Goal: Transaction & Acquisition: Purchase product/service

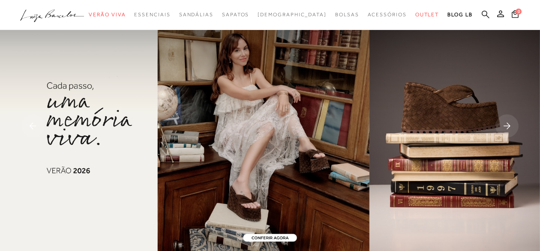
drag, startPoint x: 0, startPoint y: 0, endPoint x: 484, endPoint y: 11, distance: 484.0
click at [484, 11] on icon at bounding box center [485, 14] width 8 height 8
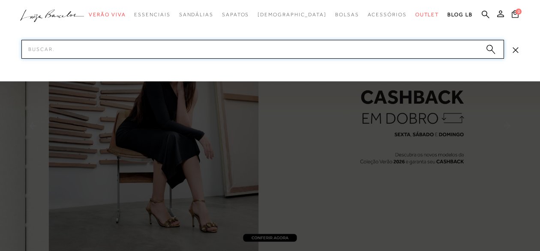
click at [321, 54] on input "Pesquisar" at bounding box center [262, 49] width 482 height 19
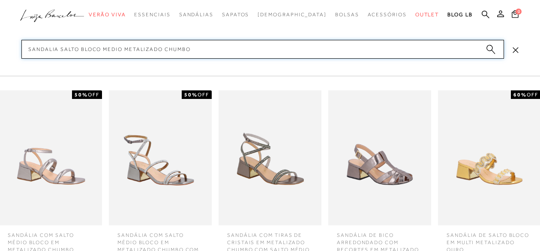
type input "sandalia salto bloco medio metalizado chumbo"
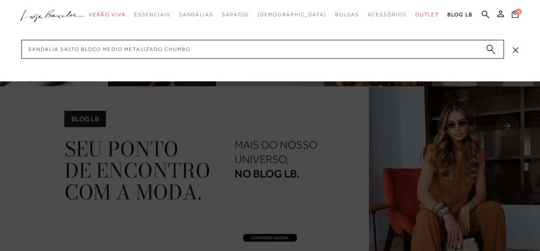
click at [491, 48] on circle "submit" at bounding box center [489, 48] width 6 height 6
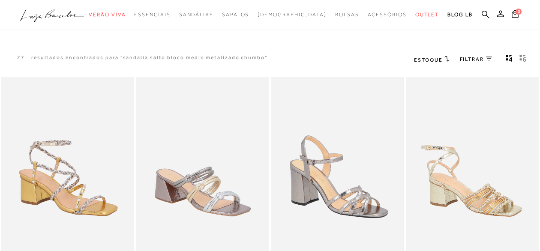
click at [348, 195] on img at bounding box center [337, 176] width 131 height 197
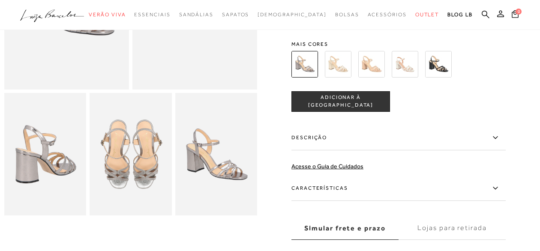
scroll to position [171, 0]
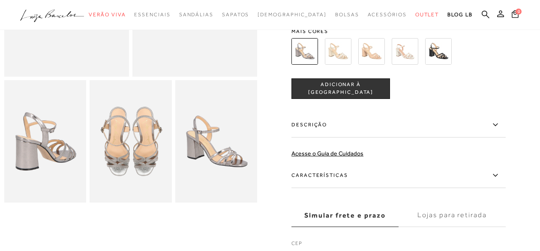
click at [498, 121] on icon at bounding box center [495, 124] width 10 height 11
click at [0, 0] on input "Descrição" at bounding box center [0, 0] width 0 height 0
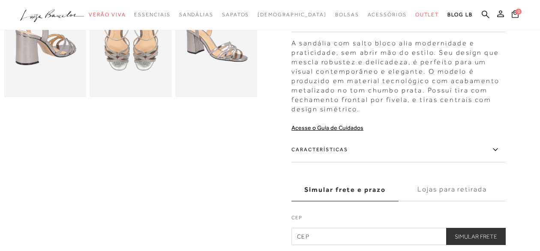
scroll to position [291, 0]
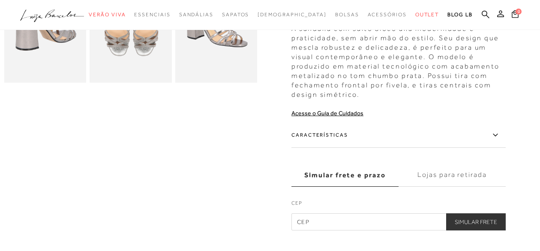
click at [499, 134] on icon at bounding box center [495, 135] width 10 height 11
click at [0, 0] on input "Características" at bounding box center [0, 0] width 0 height 0
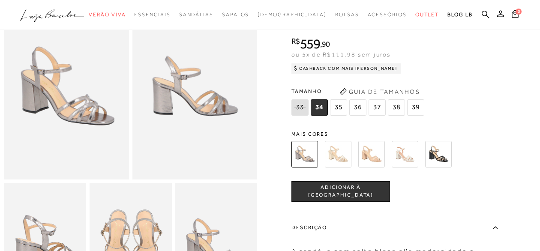
scroll to position [51, 0]
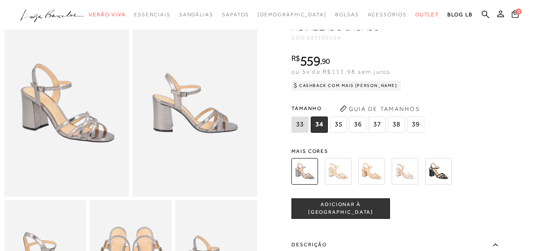
click at [342, 169] on img at bounding box center [338, 171] width 27 height 27
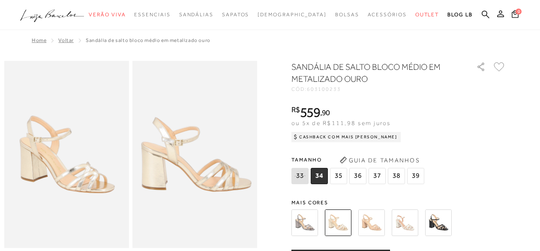
click at [380, 224] on img at bounding box center [371, 222] width 27 height 27
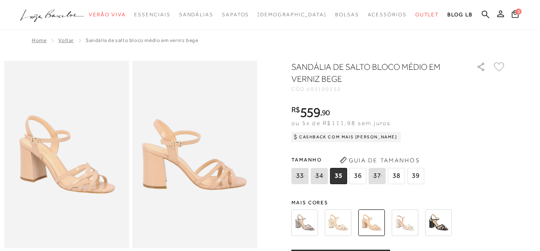
click at [405, 223] on img at bounding box center [404, 222] width 27 height 27
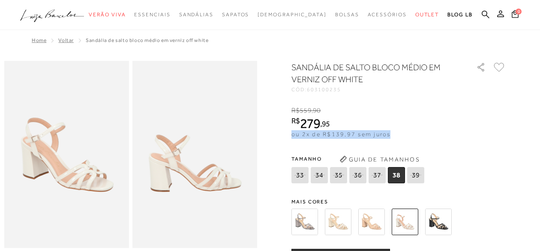
drag, startPoint x: 467, startPoint y: 116, endPoint x: 462, endPoint y: 138, distance: 22.8
click at [462, 138] on div "R$ 559 , 90 R$ 279 , 95 ou 2x de R$139,97 sem juros De R$559,90 Por: R$279,95" at bounding box center [398, 122] width 214 height 33
click at [471, 129] on div "R$ 559 , 90 R$ 279 , 95 ou 2x de R$139,97 sem juros De R$559,90 Por: R$279,95" at bounding box center [398, 122] width 214 height 33
click at [439, 223] on img at bounding box center [438, 222] width 27 height 27
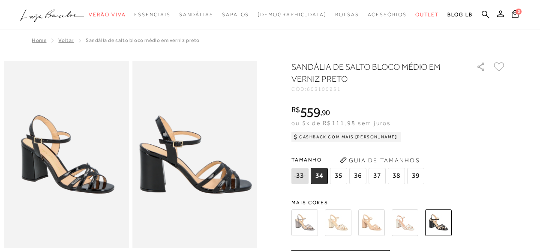
click at [359, 178] on span "36" at bounding box center [357, 176] width 17 height 16
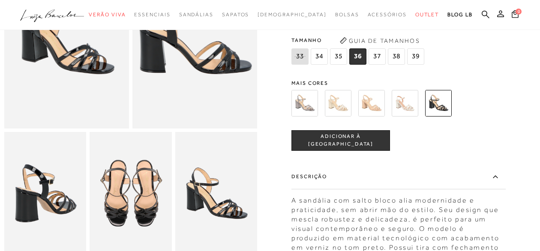
scroll to position [120, 0]
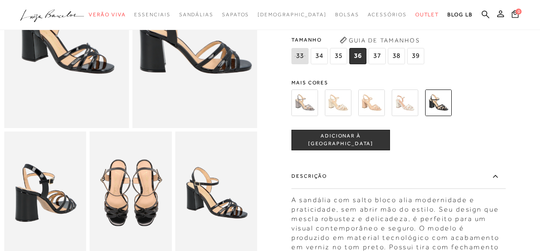
click at [355, 137] on span "ADICIONAR À [GEOGRAPHIC_DATA]" at bounding box center [341, 139] width 98 height 15
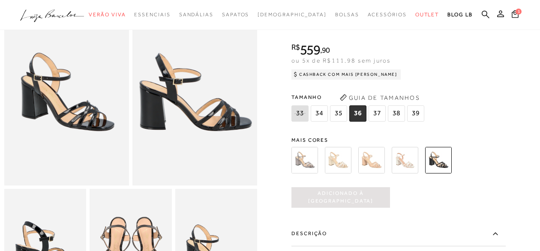
scroll to position [40, 0]
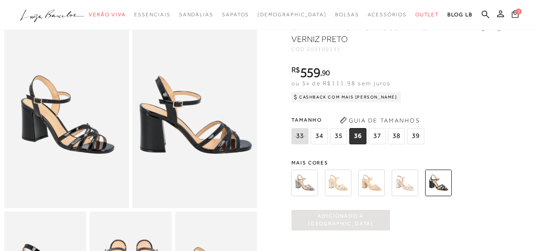
click at [515, 14] on icon at bounding box center [514, 14] width 7 height 8
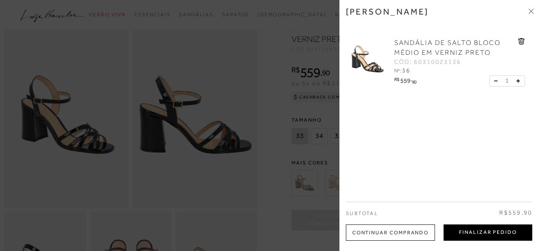
click at [470, 232] on button "Finalizar Pedido" at bounding box center [487, 232] width 89 height 16
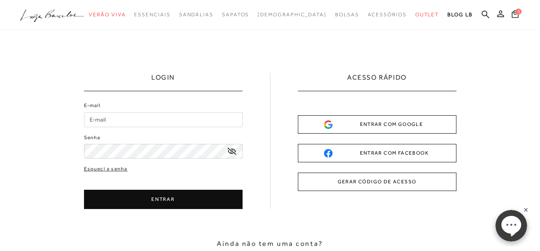
click at [125, 119] on input "E-mail" at bounding box center [163, 119] width 158 height 15
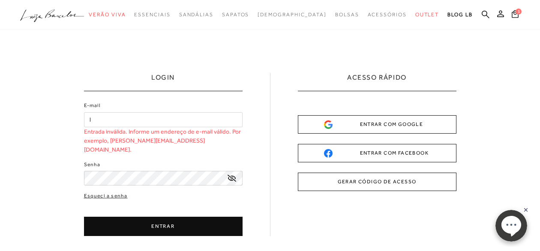
type input "[EMAIL_ADDRESS][DOMAIN_NAME]"
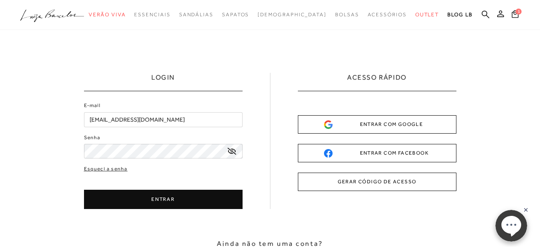
click at [160, 196] on button "ENTRAR" at bounding box center [163, 199] width 158 height 19
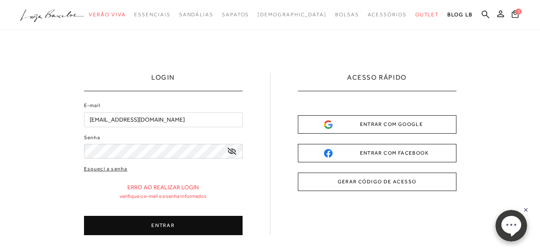
click at [126, 230] on button "ENTRAR" at bounding box center [163, 225] width 158 height 19
click at [130, 221] on button "ENTRAR" at bounding box center [163, 225] width 158 height 19
click at [115, 168] on link "Esqueci a senha" at bounding box center [106, 169] width 44 height 8
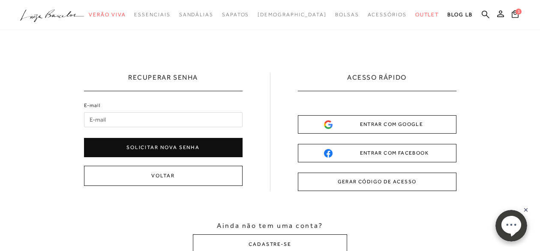
click at [170, 119] on input "E-mail" at bounding box center [163, 119] width 158 height 15
type input "[EMAIL_ADDRESS][DOMAIN_NAME]"
click at [186, 145] on button "Solicitar nova senha" at bounding box center [163, 147] width 158 height 19
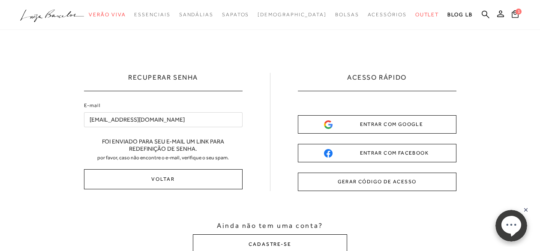
click at [265, 240] on button "CADASTRE-SE" at bounding box center [270, 244] width 154 height 20
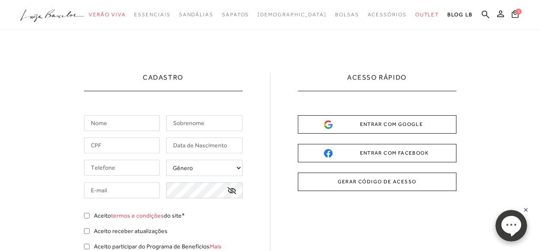
click at [115, 127] on input "text" at bounding box center [122, 123] width 76 height 16
type input "[PERSON_NAME]"
click at [188, 120] on input "text" at bounding box center [204, 123] width 76 height 16
type input "OLIVEIRA"
click at [136, 140] on input "text" at bounding box center [122, 145] width 76 height 16
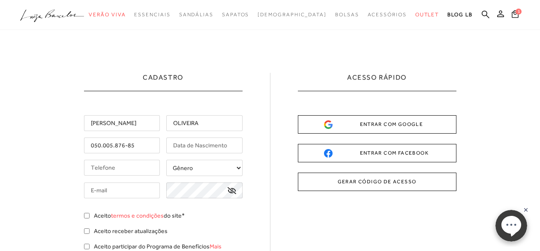
type input "050.005.876-85"
click at [180, 144] on input "text" at bounding box center [204, 145] width 76 height 16
type input "[DATE]"
click at [147, 170] on input "tel" at bounding box center [122, 168] width 76 height 16
type input "[PHONE_NUMBER]"
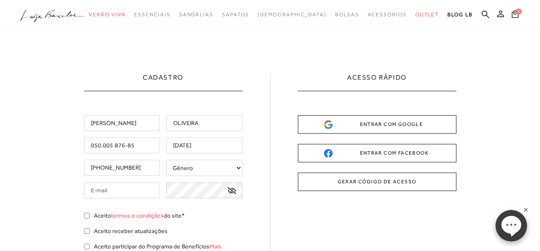
click at [239, 167] on select "Gênero Feminino Masculino" at bounding box center [204, 168] width 76 height 16
select select
click at [166, 160] on select "Gênero Feminino Masculino" at bounding box center [204, 168] width 76 height 16
click at [126, 192] on input "text" at bounding box center [122, 190] width 76 height 16
type input "[EMAIL_ADDRESS][DOMAIN_NAME]"
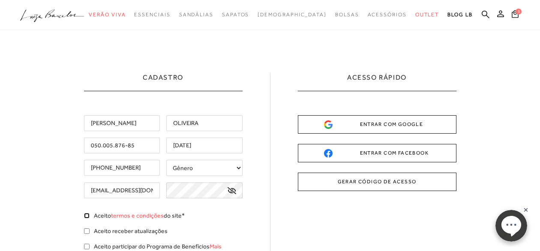
click at [85, 215] on input "Aceito termos e condições do site*" at bounding box center [87, 216] width 6 height 6
checkbox input "true"
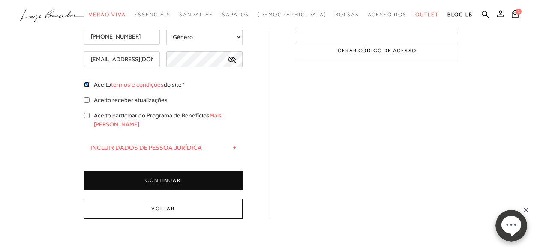
scroll to position [137, 0]
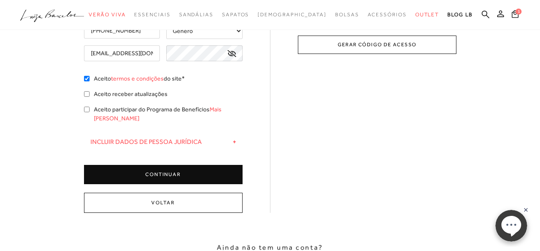
click at [173, 165] on button "CONTINUAR" at bounding box center [163, 174] width 158 height 19
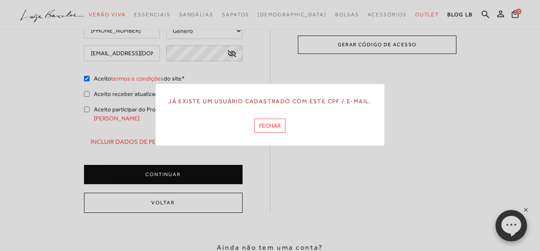
click at [274, 127] on button "FECHAR" at bounding box center [269, 126] width 31 height 14
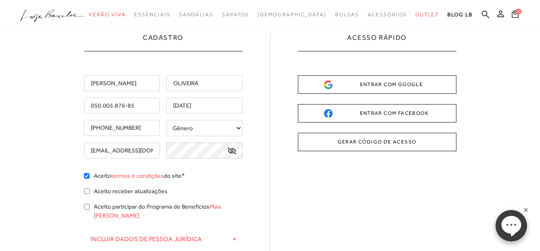
scroll to position [0, 0]
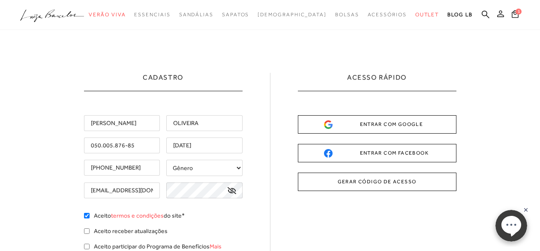
click at [498, 14] on icon at bounding box center [500, 13] width 7 height 7
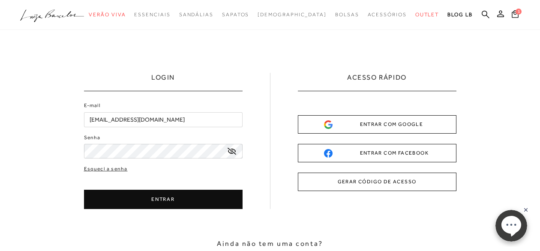
click at [151, 198] on button "ENTRAR" at bounding box center [163, 199] width 158 height 19
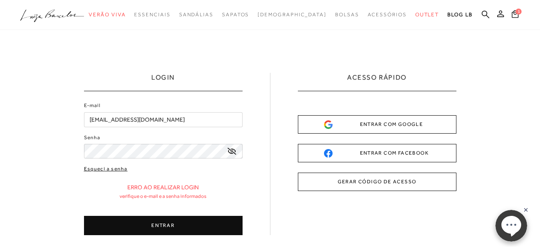
click at [112, 168] on link "Esqueci a senha" at bounding box center [106, 169] width 44 height 8
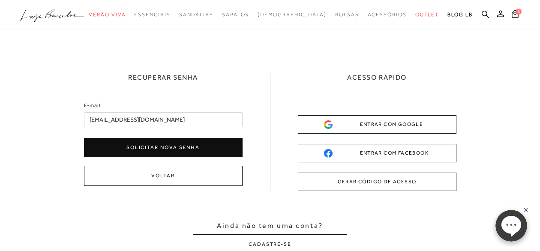
click at [174, 147] on button "Solicitar nova senha" at bounding box center [163, 147] width 158 height 19
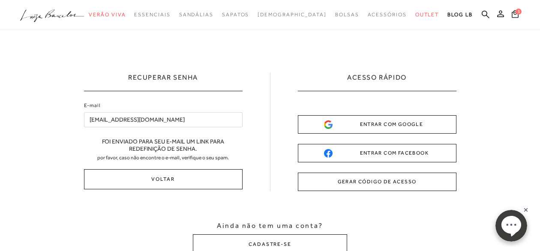
click at [525, 207] on rect at bounding box center [525, 209] width 7 height 7
click at [516, 14] on span "1" at bounding box center [518, 12] width 6 height 6
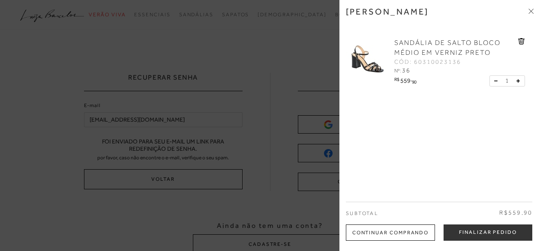
click at [530, 10] on icon at bounding box center [529, 10] width 3 height 3
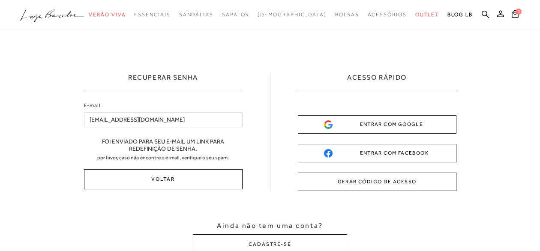
click at [173, 179] on button "Voltar" at bounding box center [163, 179] width 158 height 20
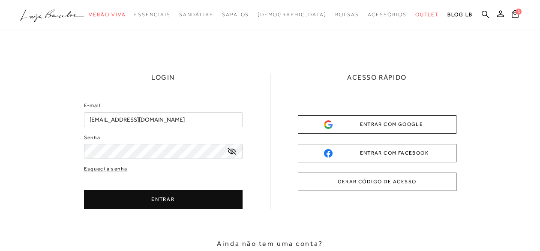
click at [113, 167] on link "Esqueci a senha" at bounding box center [106, 169] width 44 height 8
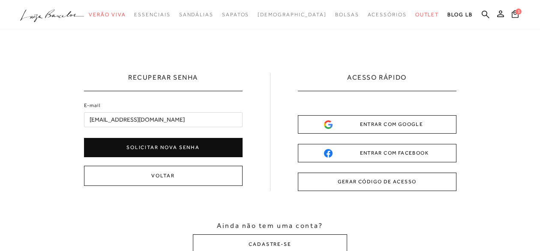
click at [164, 144] on button "Solicitar nova senha" at bounding box center [163, 147] width 158 height 19
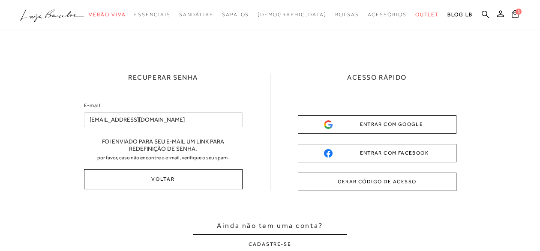
click at [516, 14] on icon at bounding box center [514, 14] width 7 height 8
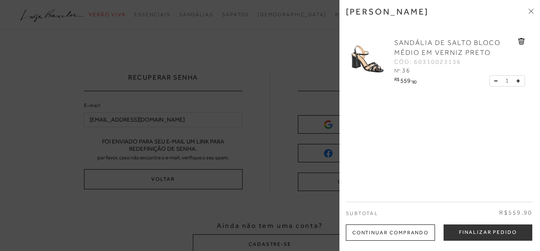
click at [530, 10] on icon at bounding box center [529, 10] width 3 height 3
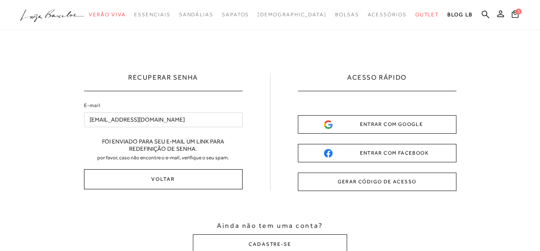
click at [140, 176] on button "Voltar" at bounding box center [163, 179] width 158 height 20
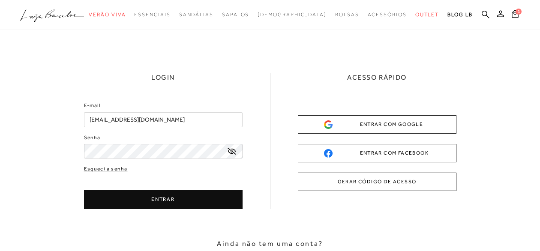
click at [112, 167] on link "Esqueci a senha" at bounding box center [106, 169] width 44 height 8
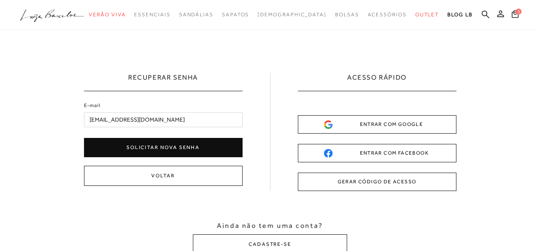
click at [191, 144] on button "Solicitar nova senha" at bounding box center [163, 147] width 158 height 19
